Goal: Task Accomplishment & Management: Complete application form

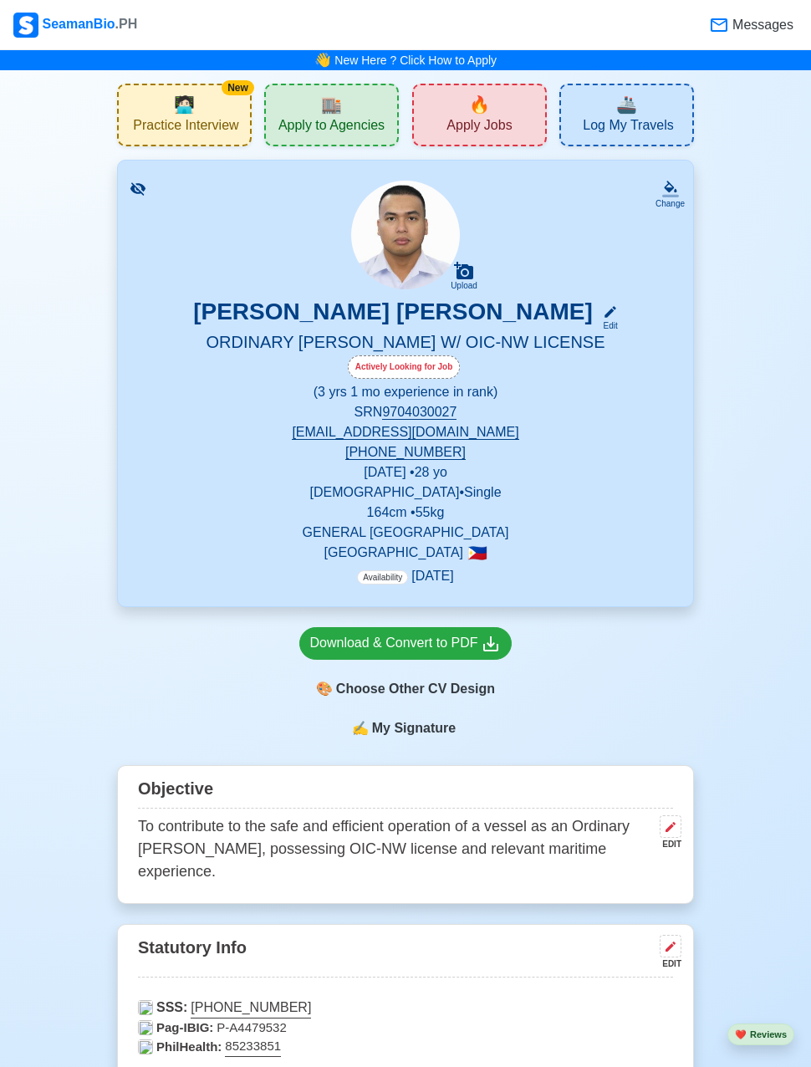
click at [292, 100] on div "🏬 Apply to Agencies" at bounding box center [331, 115] width 135 height 63
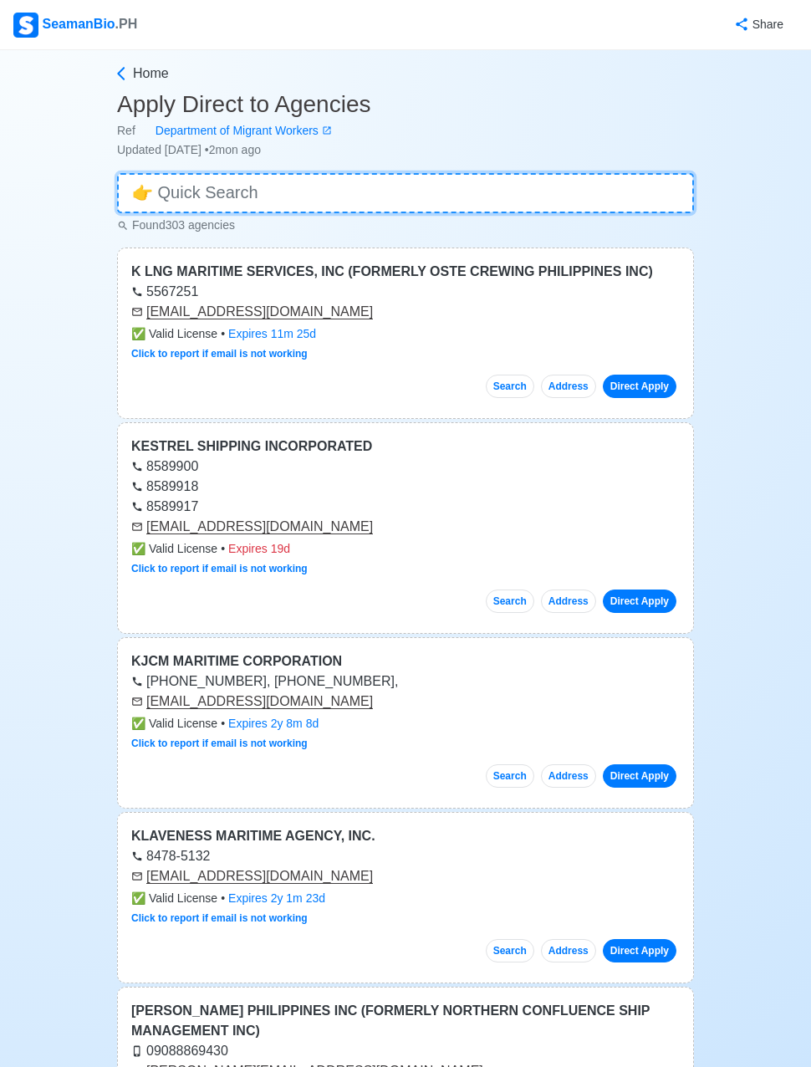
click at [212, 183] on input at bounding box center [405, 193] width 577 height 40
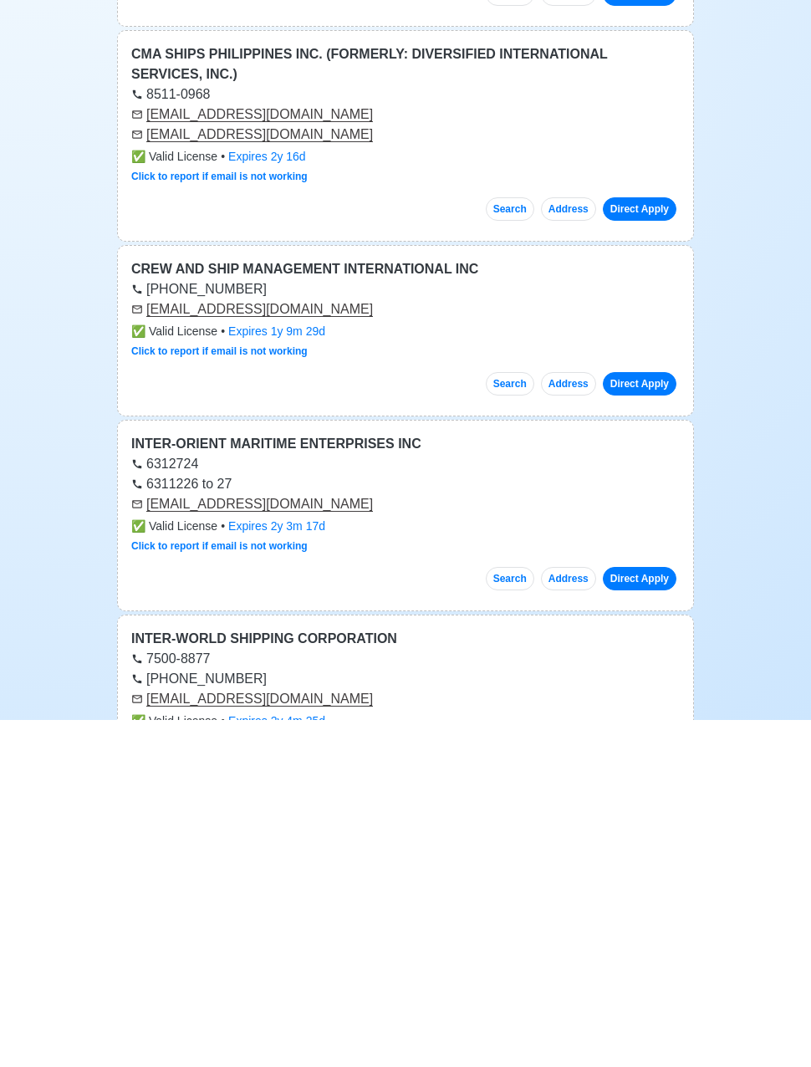
scroll to position [2243, 0]
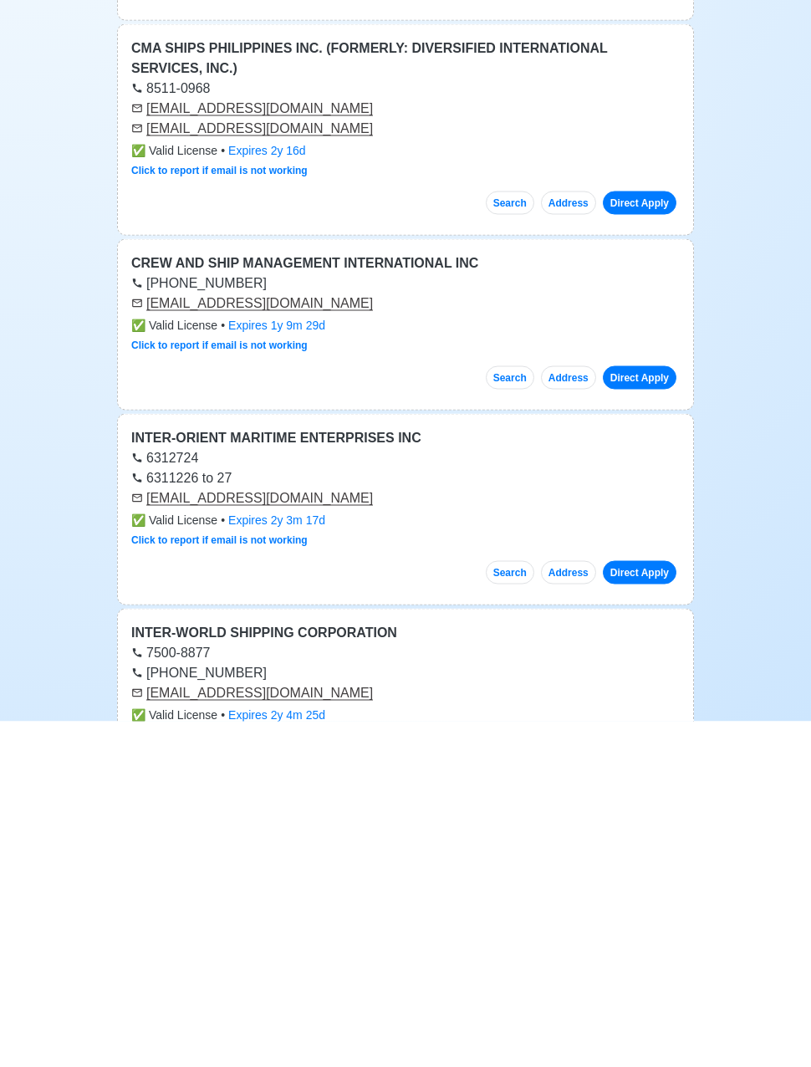
type input "inter"
click at [634, 907] on link "Direct Apply" at bounding box center [640, 918] width 74 height 23
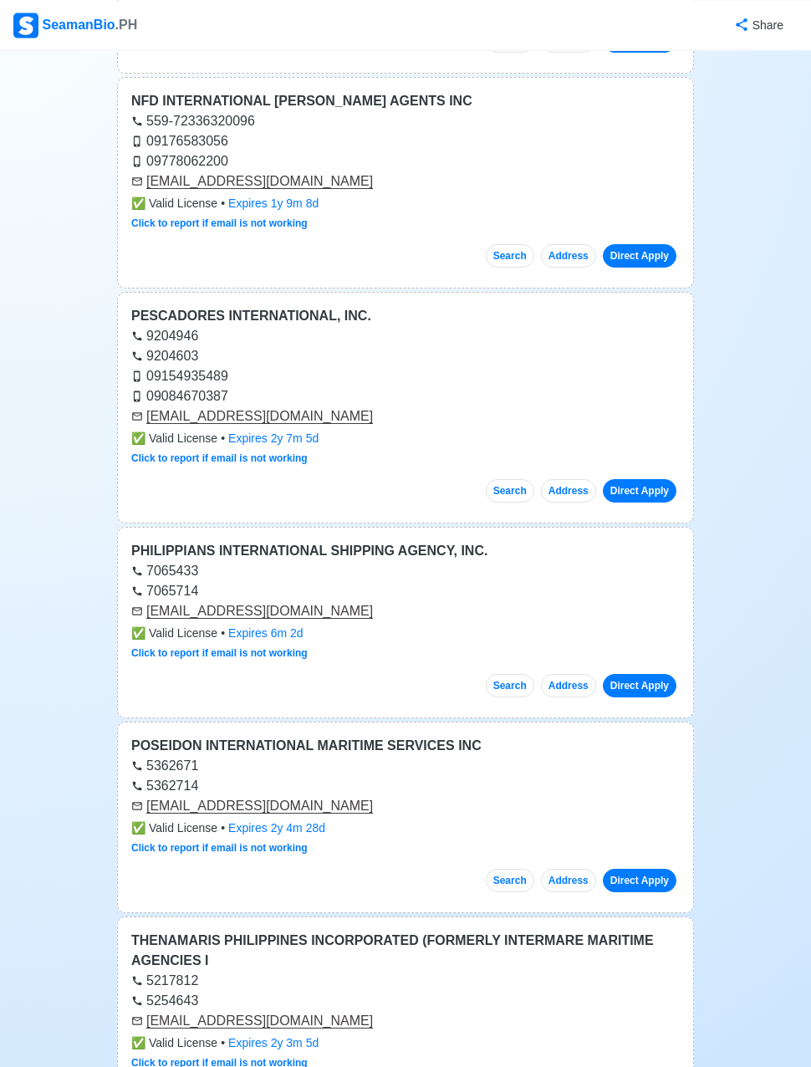
scroll to position [0, 0]
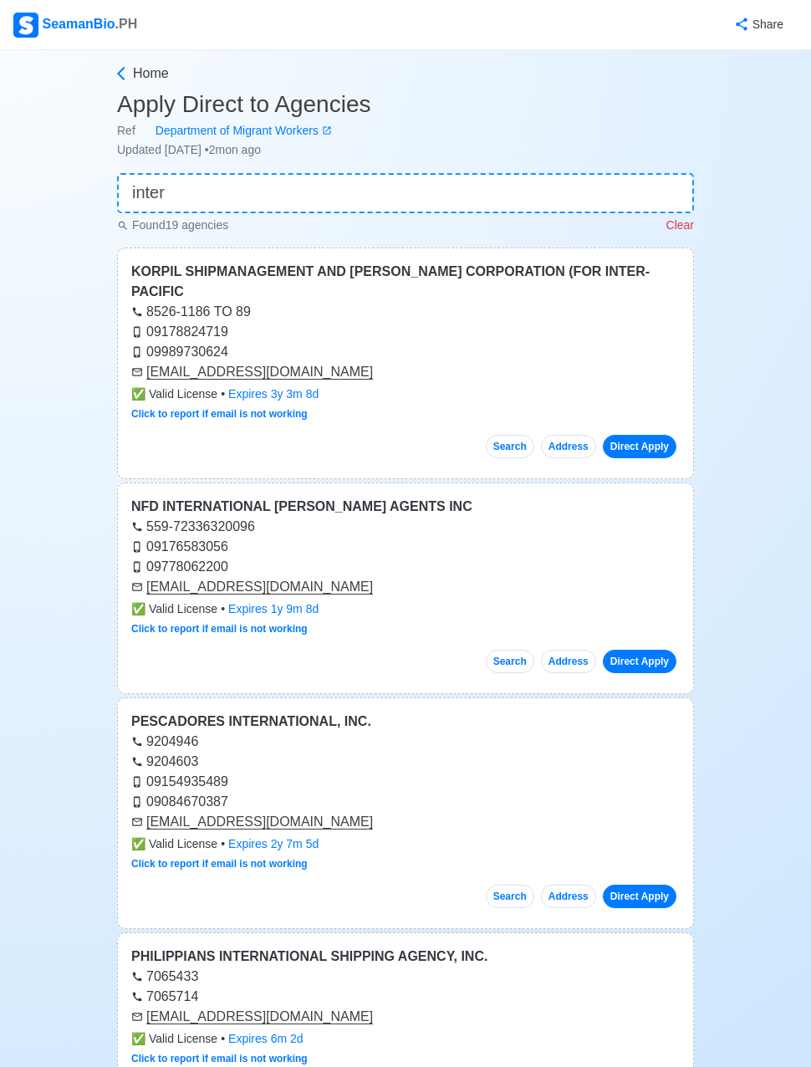
click at [101, 30] on div "SeamanBio .PH" at bounding box center [75, 25] width 124 height 25
